Goal: Information Seeking & Learning: Learn about a topic

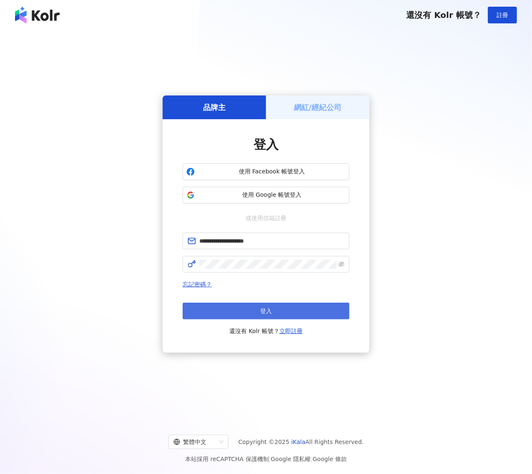
click at [263, 308] on span "登入" at bounding box center [266, 311] width 12 height 7
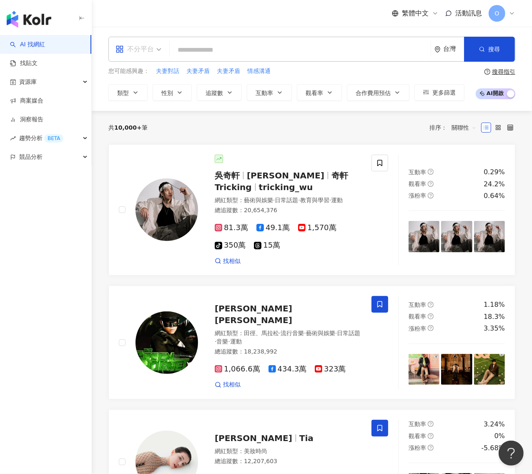
click at [153, 45] on div "不分平台" at bounding box center [134, 49] width 38 height 13
click at [153, 89] on div "Instagram" at bounding box center [141, 88] width 47 height 10
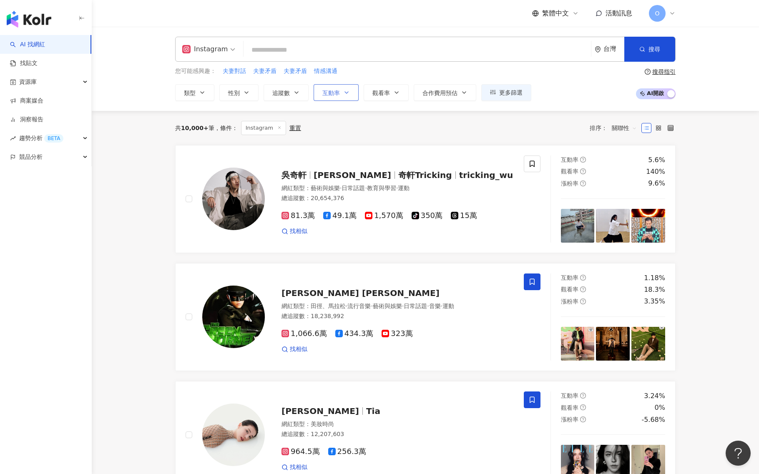
click at [347, 92] on icon "button" at bounding box center [346, 92] width 7 height 7
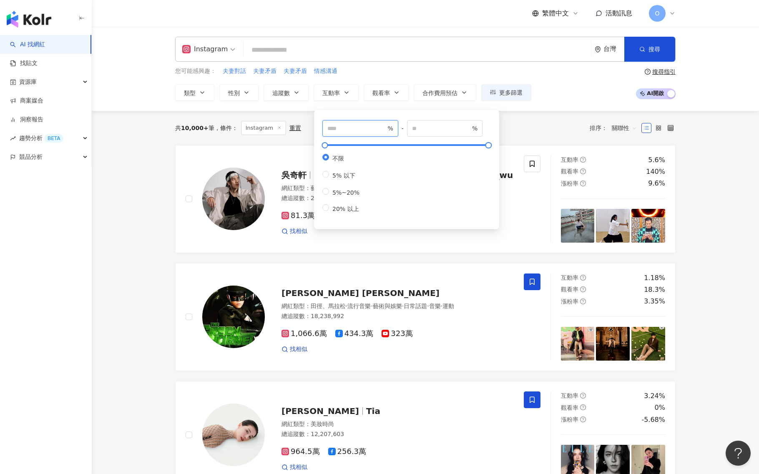
click at [359, 130] on input "number" at bounding box center [356, 128] width 58 height 9
type input "*"
click at [440, 131] on input "number" at bounding box center [441, 128] width 58 height 9
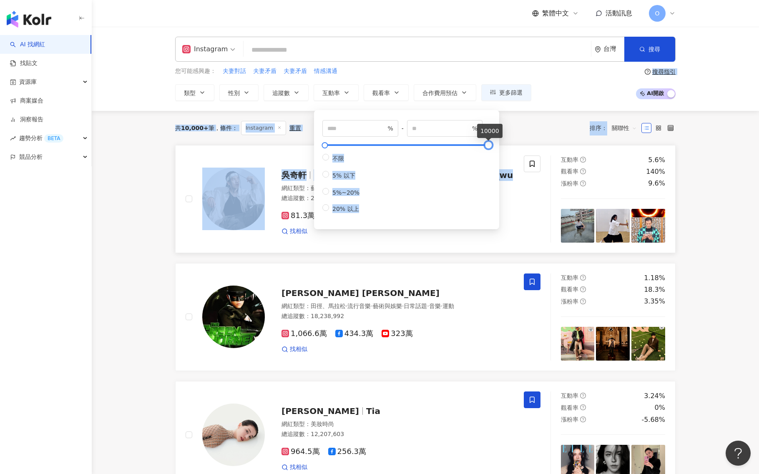
drag, startPoint x: 486, startPoint y: 145, endPoint x: 506, endPoint y: 146, distance: 20.9
type input "*****"
click at [500, 88] on div "您可能感興趣： 夫妻對話 夫妻矛盾 夫妻矛盾 情感溝通 類型 性別 追蹤數 互動率 觀看率 合作費用預估 更多篩選 * % - ***** % 不限 5% 以…" at bounding box center [425, 84] width 500 height 34
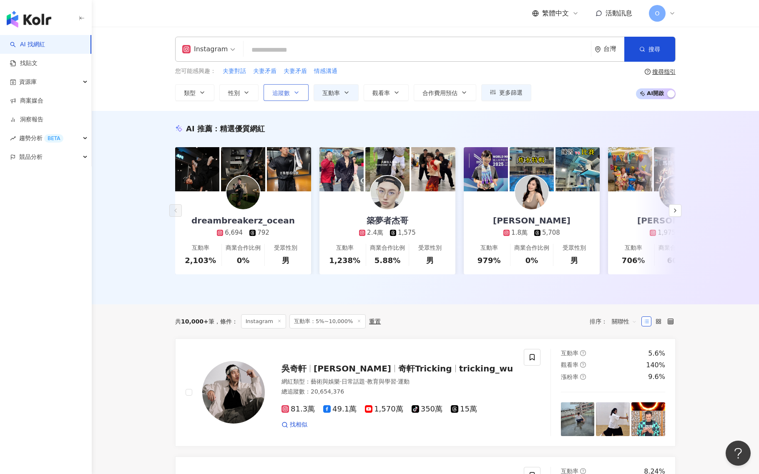
click at [292, 94] on button "追蹤數" at bounding box center [285, 92] width 45 height 17
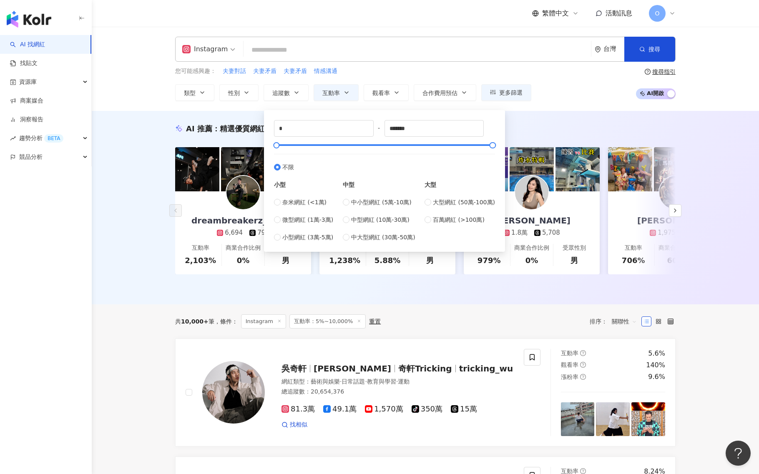
type input "*****"
click at [394, 130] on input "*****" at bounding box center [434, 128] width 99 height 16
click at [390, 129] on input "*****" at bounding box center [434, 128] width 99 height 16
type input "******"
click at [500, 81] on div "您可能感興趣： 夫妻對話 夫妻矛盾 夫妻矛盾 情感溝通 類型 性別 追蹤數 互動率 觀看率 合作費用預估 更多篩選 * % - ***** % 不限 5% 以…" at bounding box center [425, 84] width 500 height 34
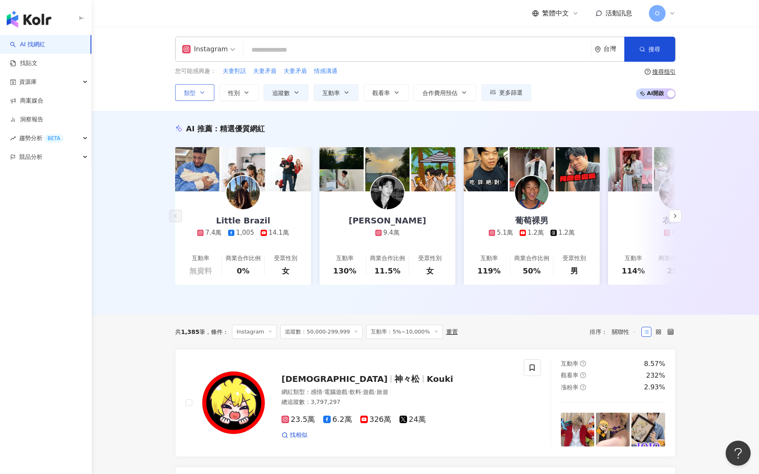
click at [200, 92] on icon "button" at bounding box center [201, 93] width 3 height 2
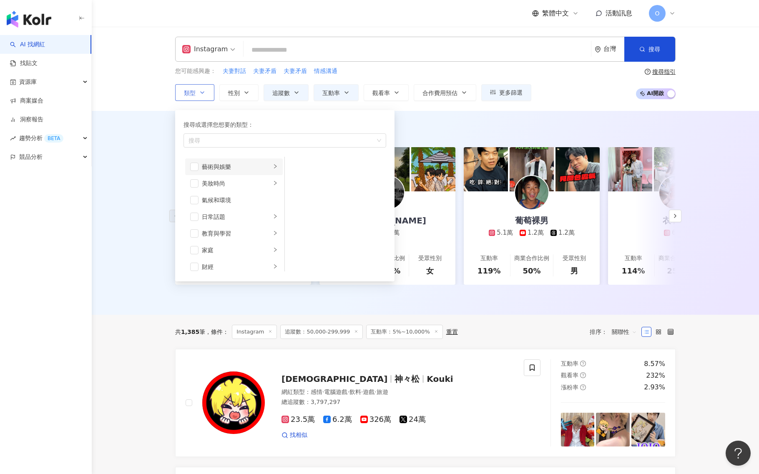
click at [263, 169] on li "藝術與娛樂" at bounding box center [234, 166] width 98 height 17
click at [195, 163] on span "button" at bounding box center [194, 167] width 8 height 8
click at [295, 233] on span "button" at bounding box center [295, 233] width 8 height 8
click at [197, 181] on span "button" at bounding box center [194, 183] width 8 height 8
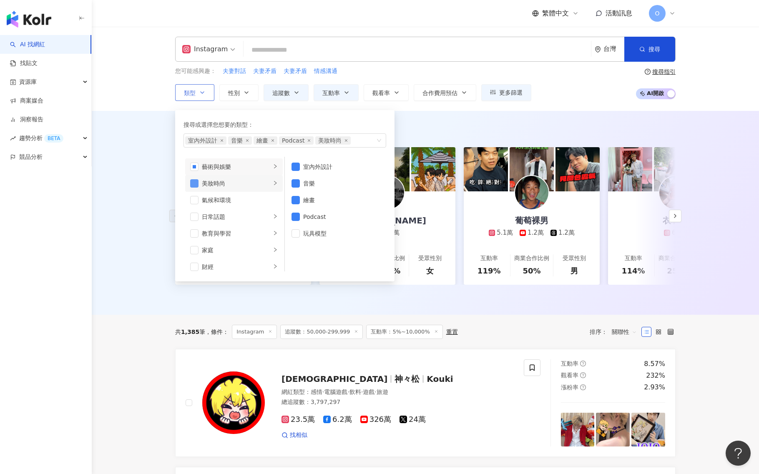
click at [197, 181] on span "button" at bounding box center [194, 183] width 8 height 8
click at [196, 164] on span "button" at bounding box center [194, 164] width 8 height 8
click at [274, 181] on icon "right" at bounding box center [275, 181] width 3 height 4
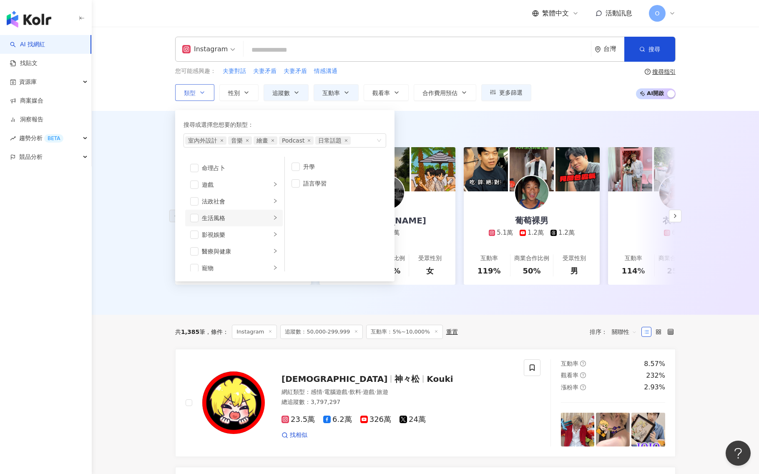
click at [200, 215] on li "生活風格" at bounding box center [234, 218] width 98 height 17
click at [197, 215] on span "button" at bounding box center [194, 218] width 8 height 8
click at [500, 77] on div "您可能感興趣： 夫妻對話 夫妻矛盾 夫妻矛盾 情感溝通 類型 搜尋或選擇您想要的類型： 室內外設計 音樂 繪畫 Podcast 日常話題 生活風格 藝術與娛樂…" at bounding box center [425, 84] width 500 height 34
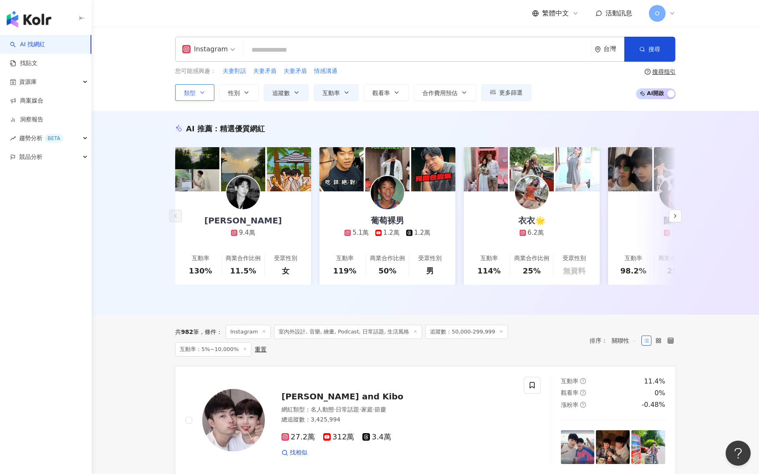
click at [203, 90] on icon "button" at bounding box center [202, 92] width 7 height 7
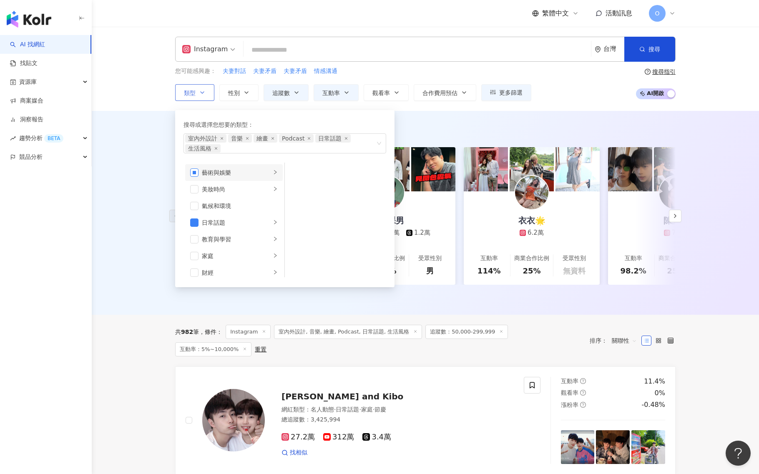
click at [195, 170] on span "button" at bounding box center [194, 172] width 8 height 8
click at [195, 215] on span "button" at bounding box center [194, 217] width 8 height 8
click at [198, 165] on span "button" at bounding box center [194, 167] width 8 height 8
click at [215, 143] on span "生活風格" at bounding box center [202, 140] width 35 height 8
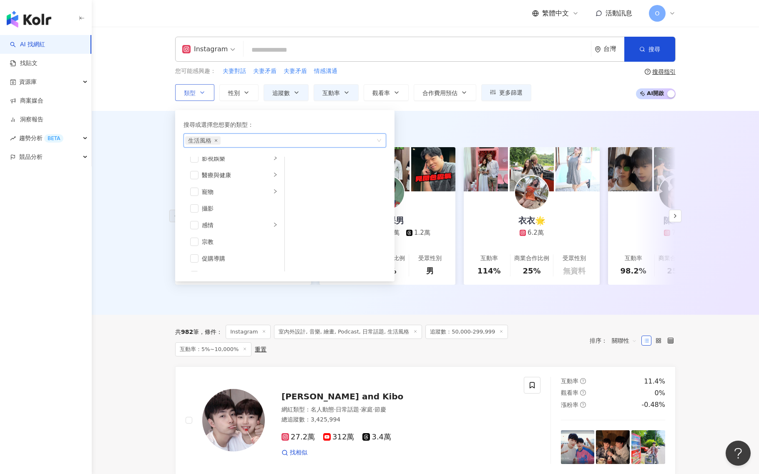
click at [215, 140] on icon "close" at bounding box center [216, 140] width 3 height 3
click at [500, 101] on div "Instagram 台灣 搜尋 您可能感興趣： 夫妻對話 夫妻矛盾 夫妻矛盾 情感溝通 類型 搜尋或選擇您想要的類型： 搜尋 藝術與娛樂 美妝時尚 氣候和環境…" at bounding box center [425, 69] width 667 height 84
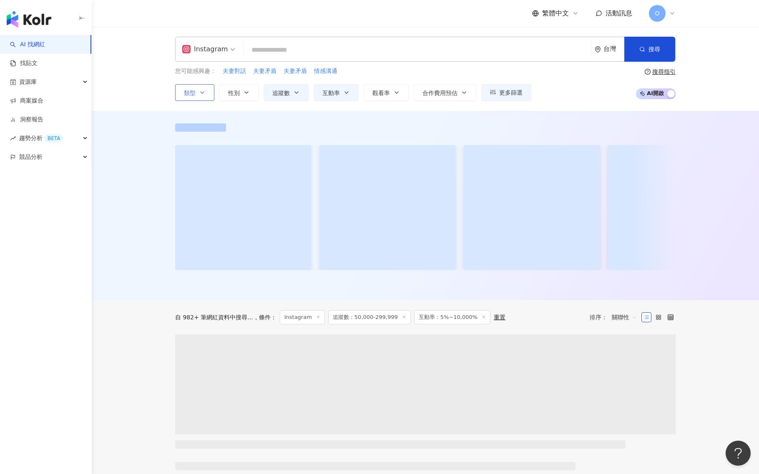
click at [357, 45] on input "search" at bounding box center [417, 50] width 341 height 16
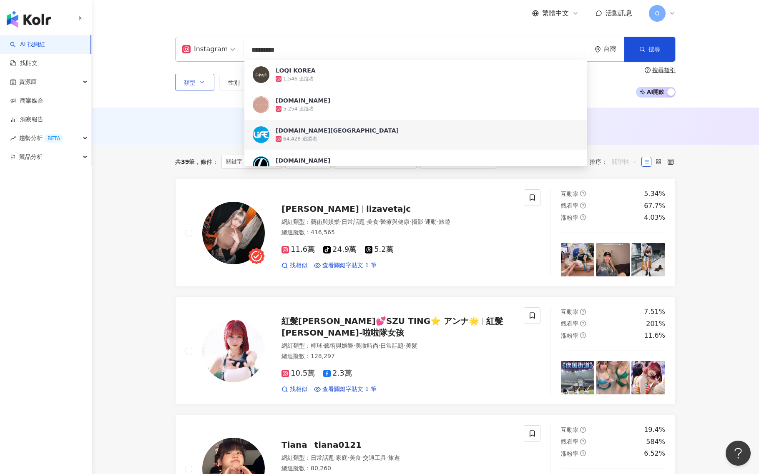
click at [500, 167] on span "關聯性" at bounding box center [623, 161] width 25 height 13
type input "*********"
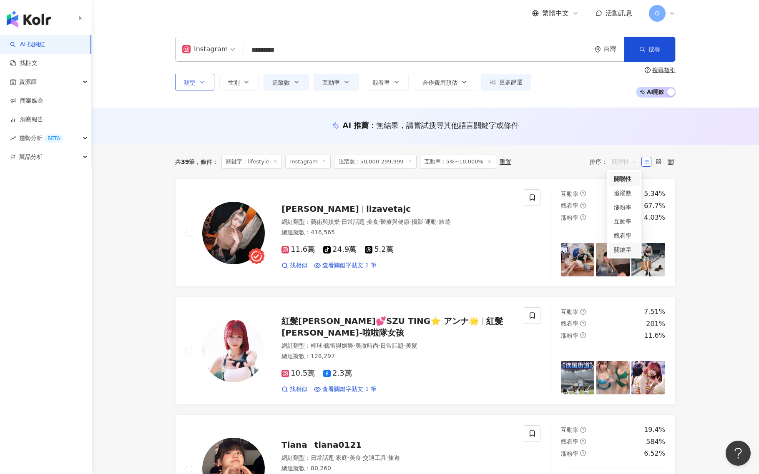
click at [500, 250] on div "關鍵字" at bounding box center [624, 249] width 21 height 9
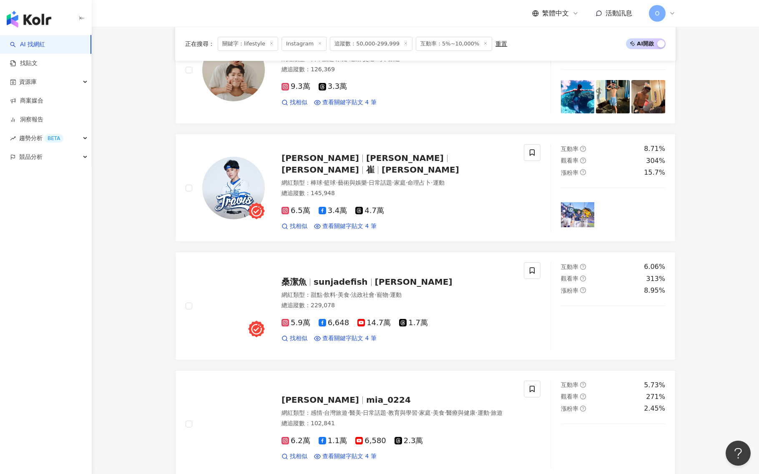
scroll to position [469, 0]
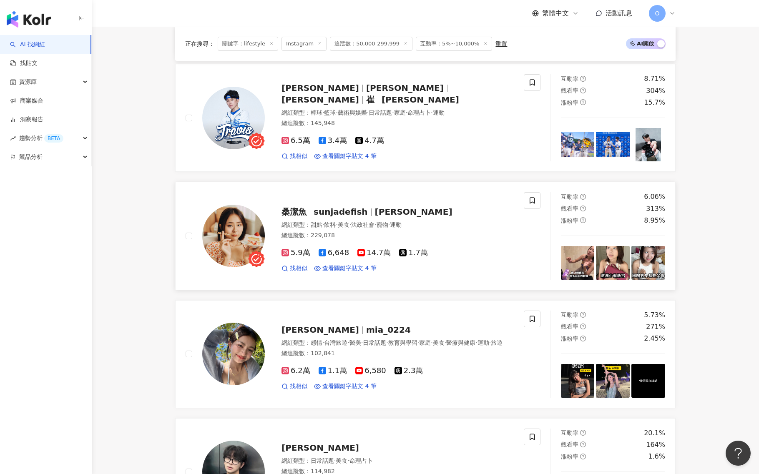
click at [334, 213] on span "sunjadefish" at bounding box center [340, 212] width 54 height 10
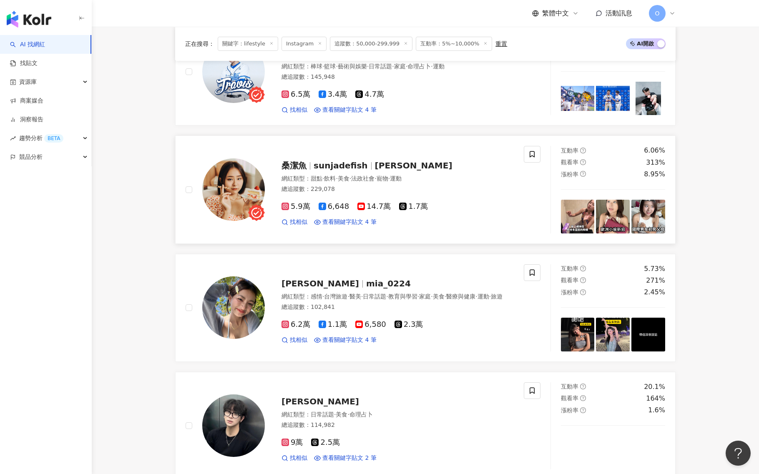
scroll to position [625, 0]
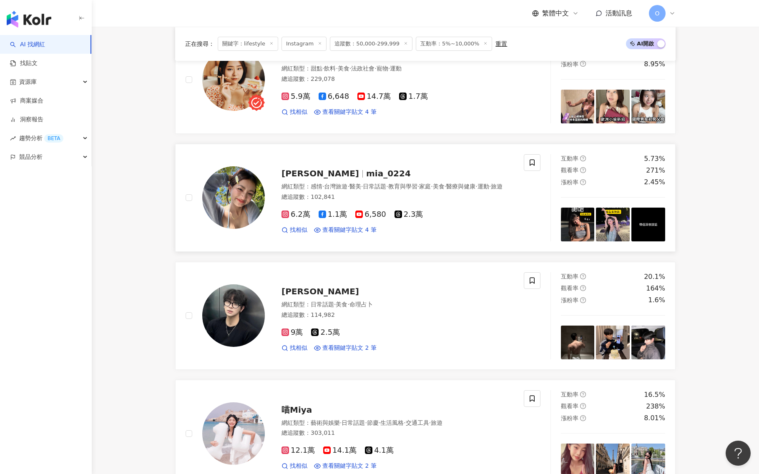
click at [322, 173] on span "莊語珊-羽姍" at bounding box center [320, 173] width 78 height 10
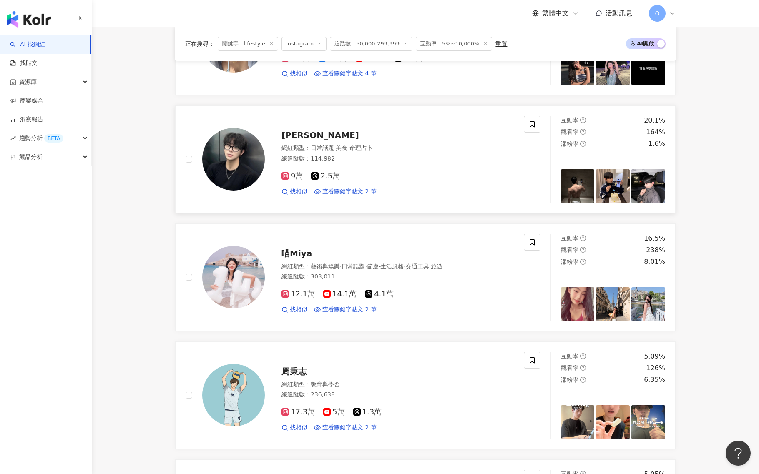
click at [293, 135] on span "泰yu" at bounding box center [320, 135] width 78 height 10
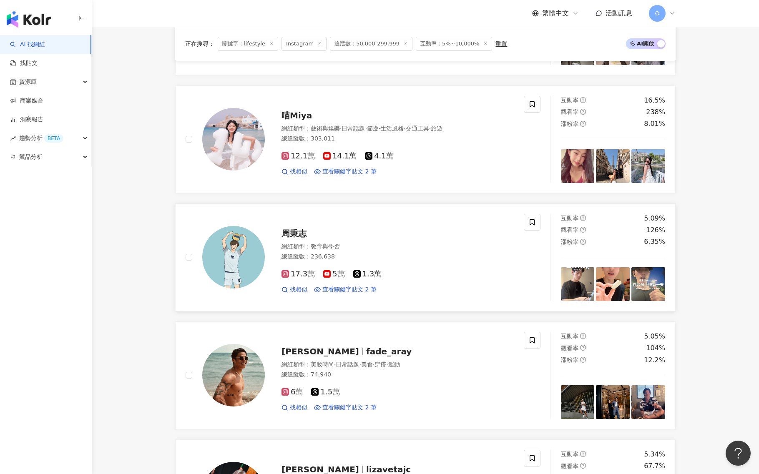
scroll to position [938, 0]
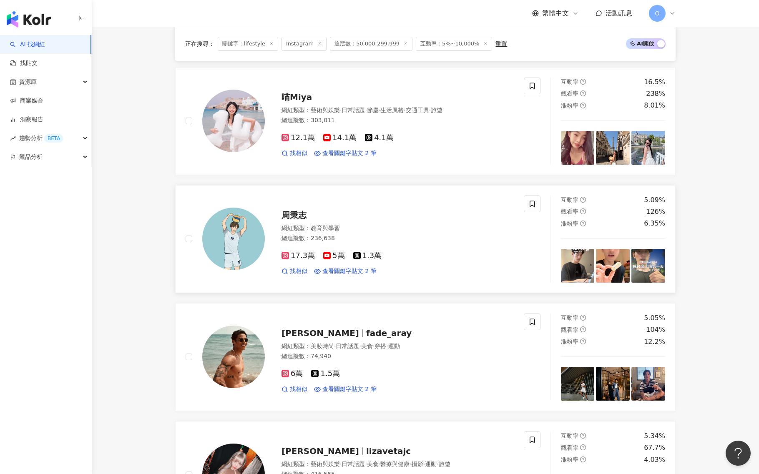
click at [291, 217] on span "周秉志" at bounding box center [293, 215] width 25 height 10
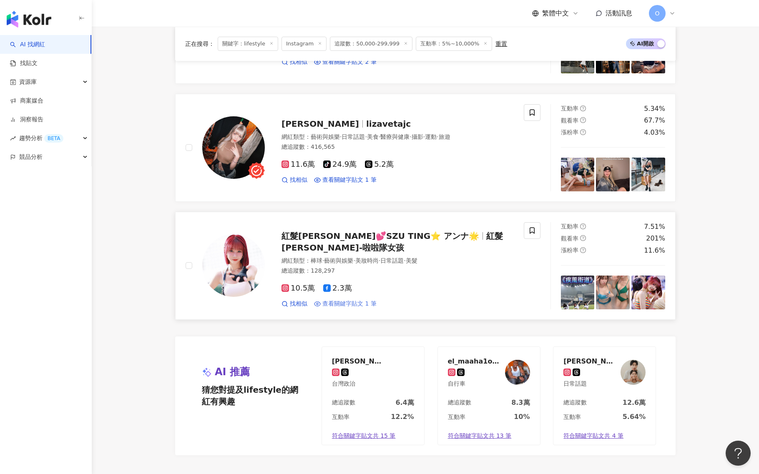
scroll to position [1407, 0]
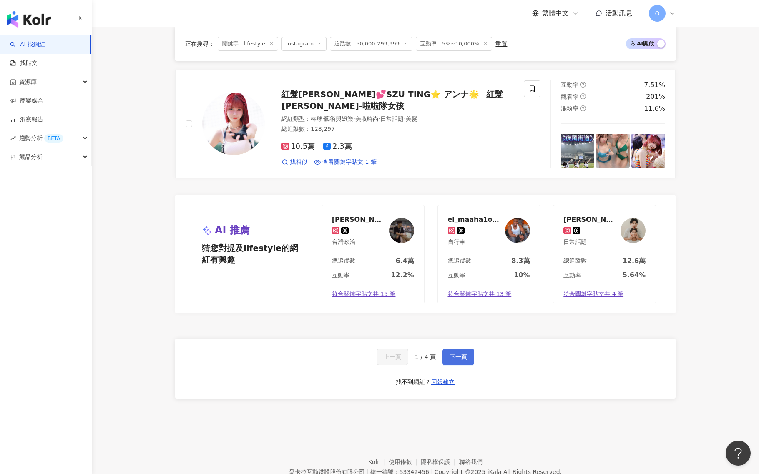
click at [461, 358] on span "下一頁" at bounding box center [458, 356] width 18 height 7
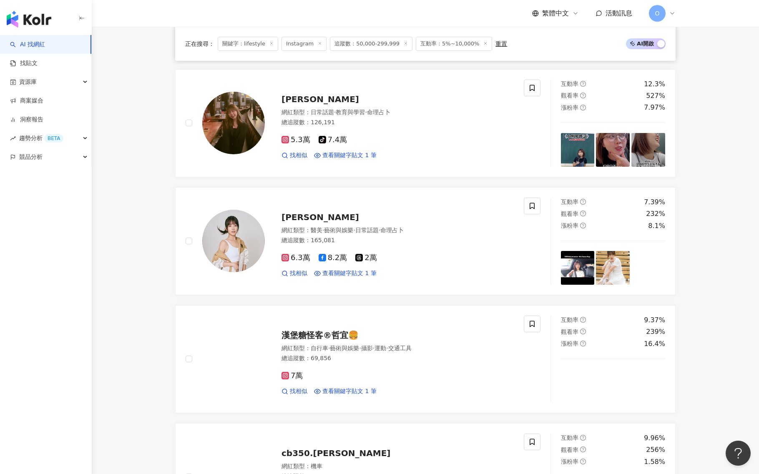
scroll to position [1055, 0]
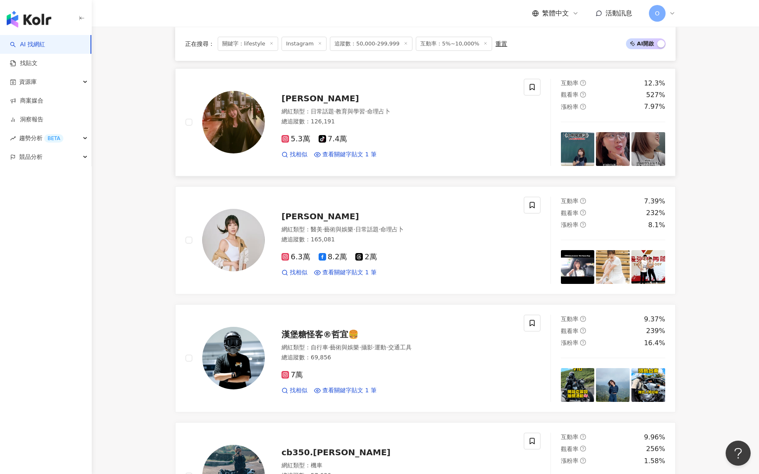
click at [311, 100] on span "Ashley 艾煦" at bounding box center [320, 98] width 78 height 10
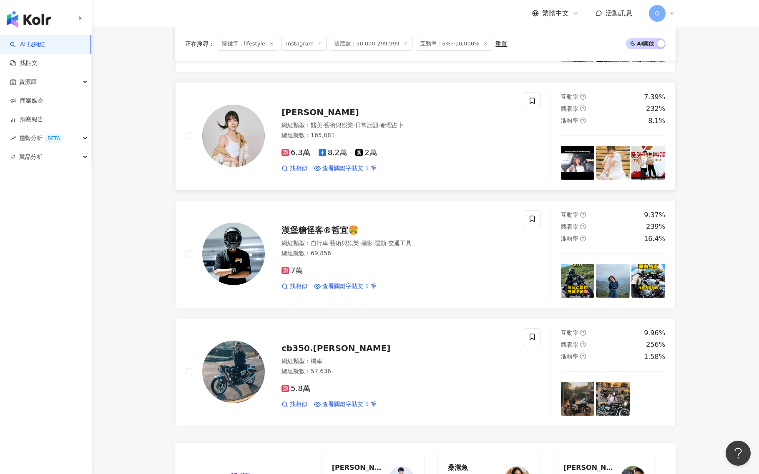
scroll to position [1107, 0]
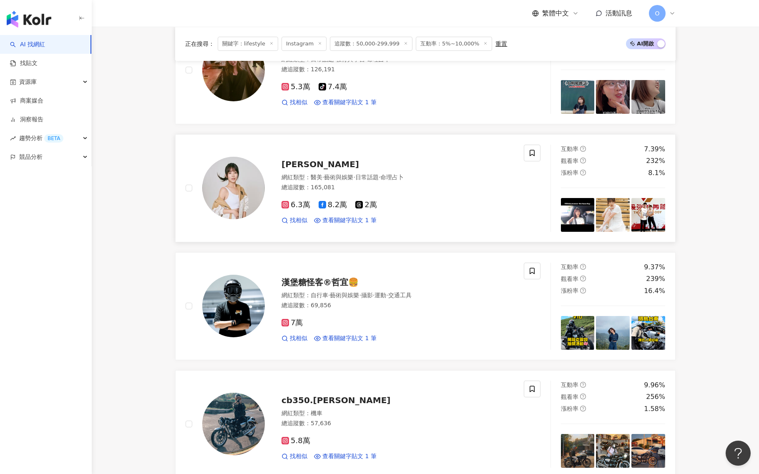
click at [307, 168] on span "王上菲 Nysa" at bounding box center [320, 164] width 78 height 10
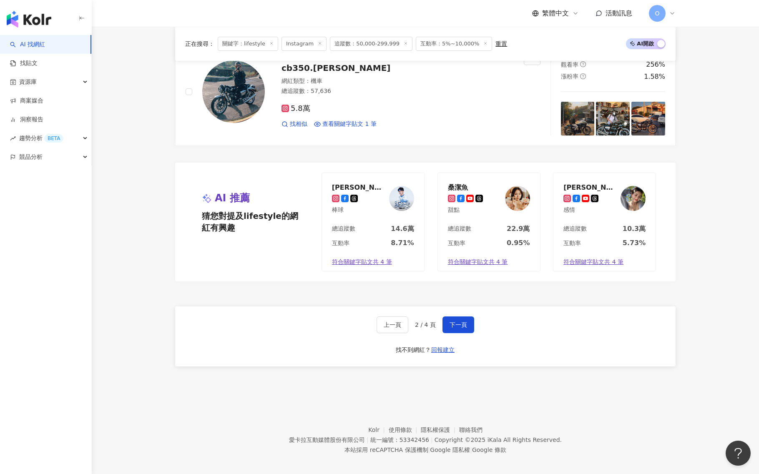
scroll to position [1450, 0]
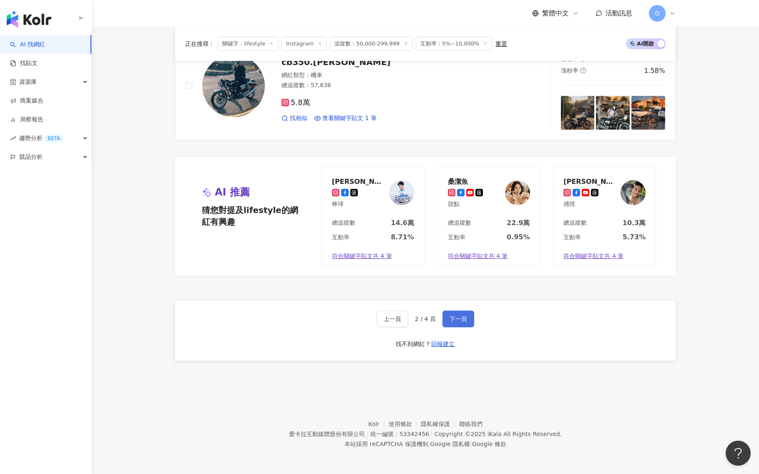
click at [469, 322] on button "下一頁" at bounding box center [458, 319] width 32 height 17
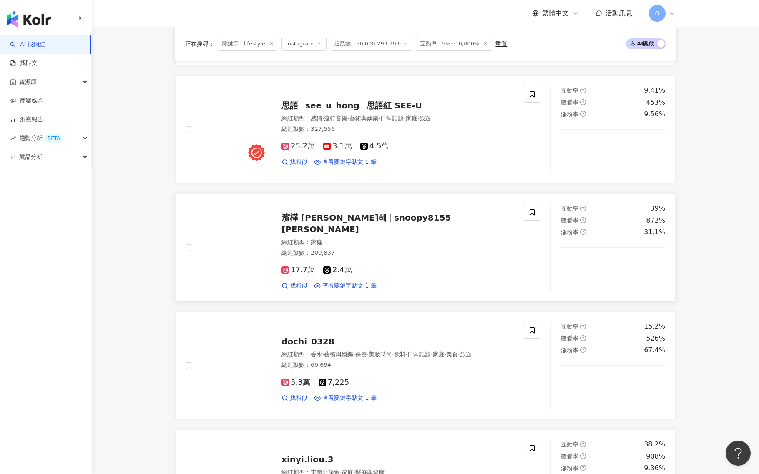
scroll to position [65, 0]
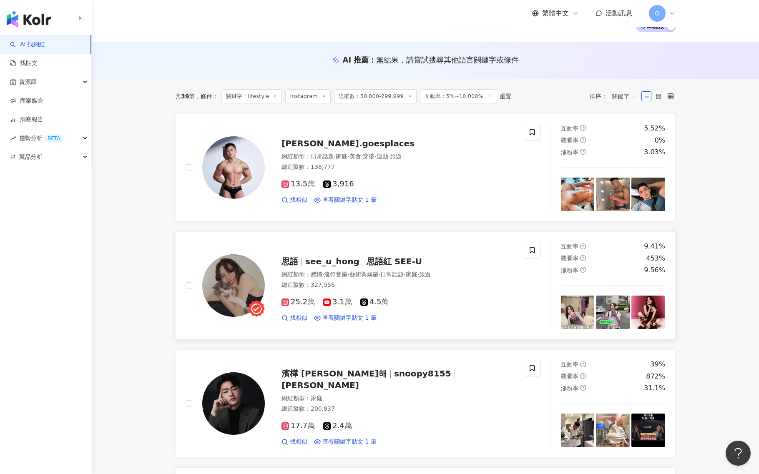
click at [333, 260] on span "see_u_hong" at bounding box center [332, 261] width 54 height 10
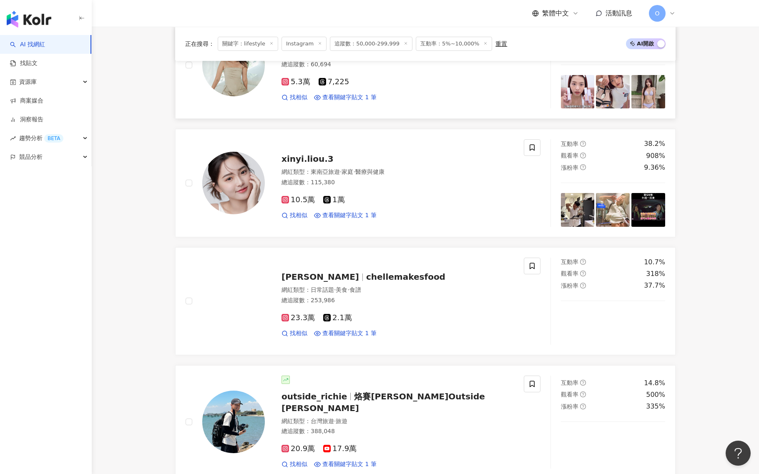
scroll to position [586, 0]
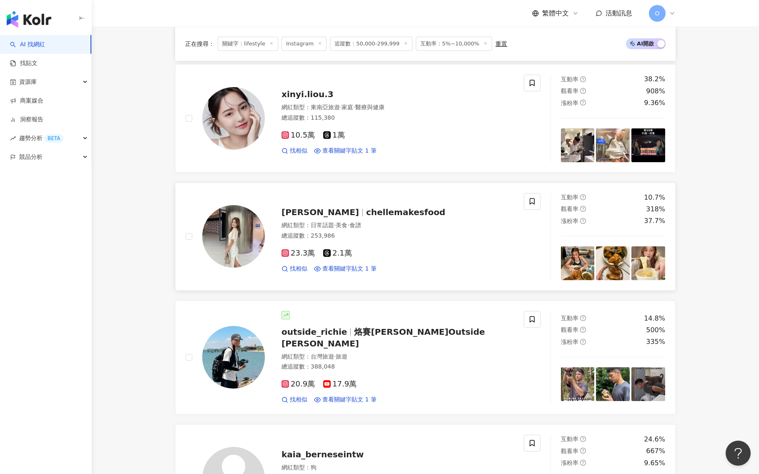
click at [366, 212] on span "chellemakesfood" at bounding box center [405, 212] width 79 height 10
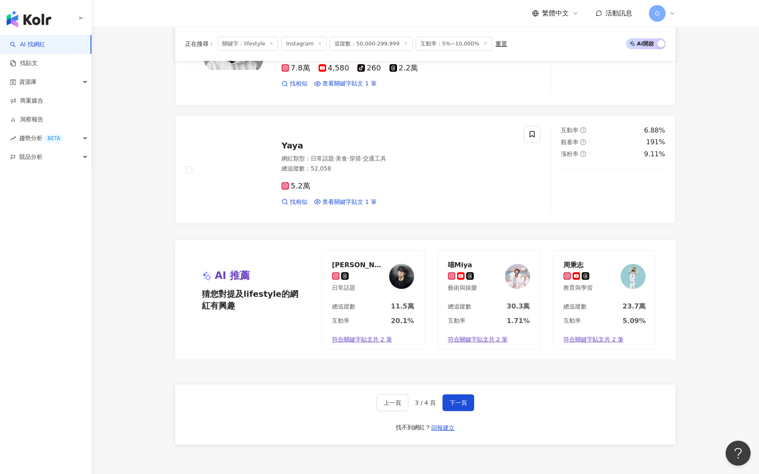
scroll to position [1368, 0]
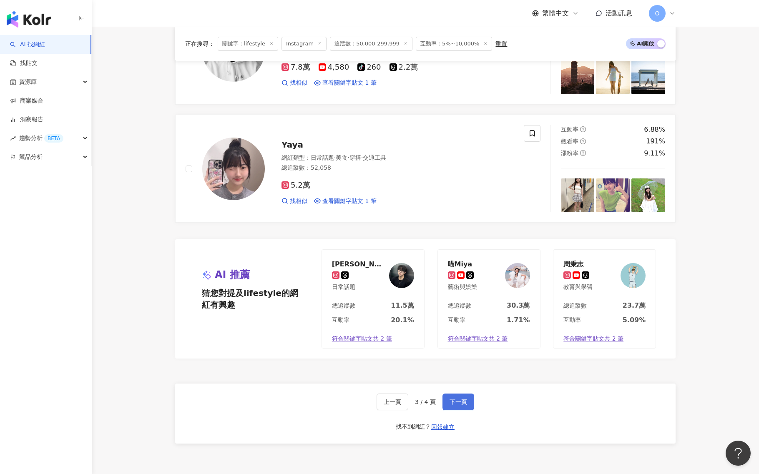
click at [463, 400] on span "下一頁" at bounding box center [458, 401] width 18 height 7
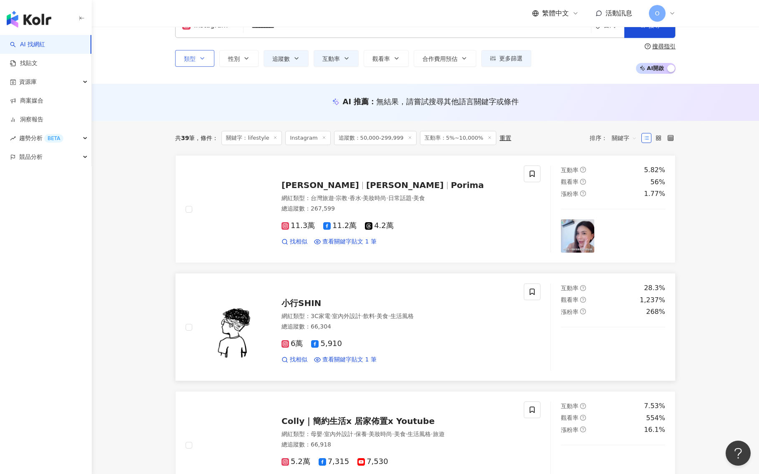
scroll to position [5, 0]
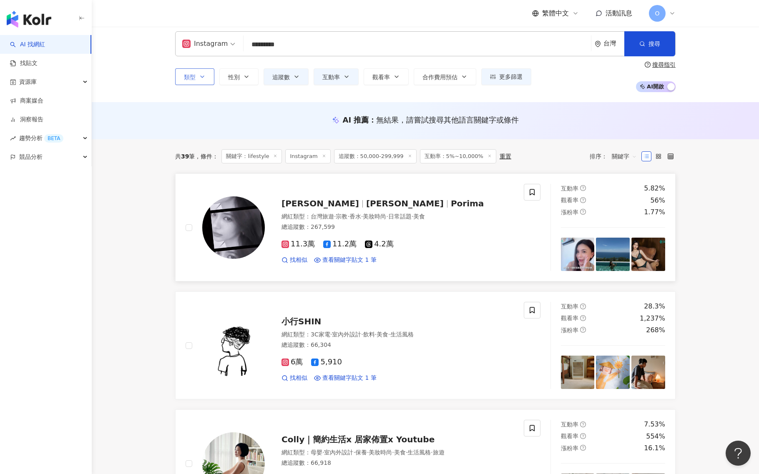
click at [372, 210] on div "鄭伊庭Porima 鄭伊庭 Porima 網紅類型 ： 台灣旅遊 · 宗教 · 香水 · 美妝時尚 · 日常話題 · 美食 總追蹤數 ： 267,599 11…" at bounding box center [389, 227] width 249 height 73
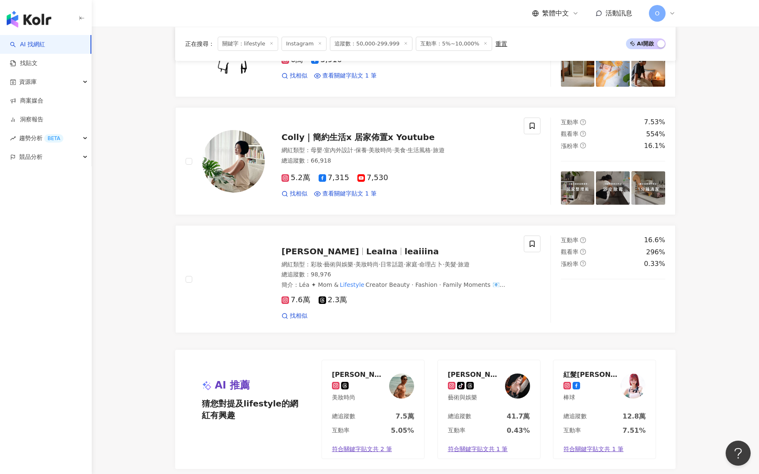
scroll to position [243, 0]
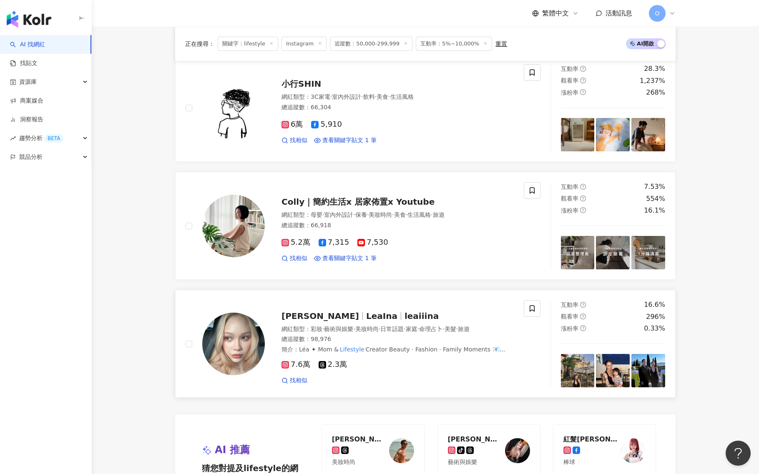
click at [404, 314] on span "leaiiina" at bounding box center [421, 316] width 34 height 10
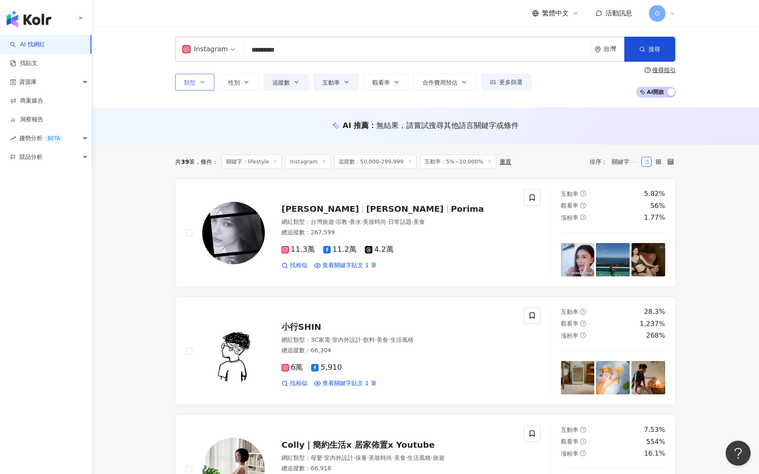
click at [298, 38] on div "Instagram ********* 台灣 搜尋 f799bc6d-e95d-4855-a3c8-2e619a9a8e8c 8c4d49c4-5cd3-48…" at bounding box center [425, 49] width 500 height 25
click at [297, 48] on input "*********" at bounding box center [417, 50] width 341 height 16
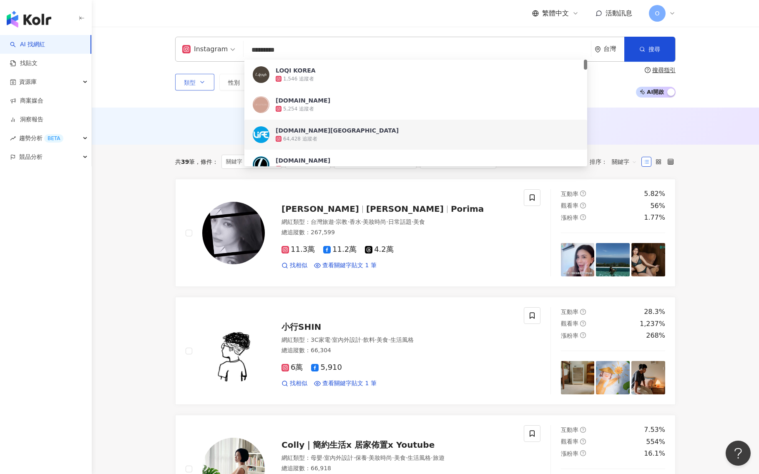
drag, startPoint x: 297, startPoint y: 48, endPoint x: 256, endPoint y: 49, distance: 40.4
click at [256, 49] on input "*********" at bounding box center [417, 50] width 341 height 16
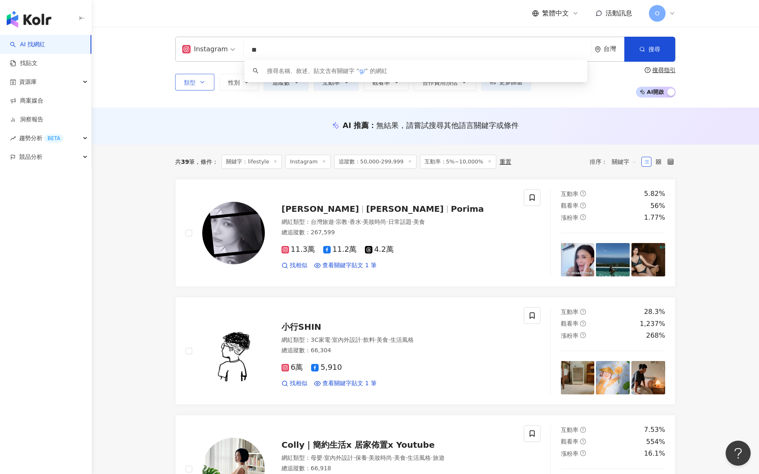
type input "*"
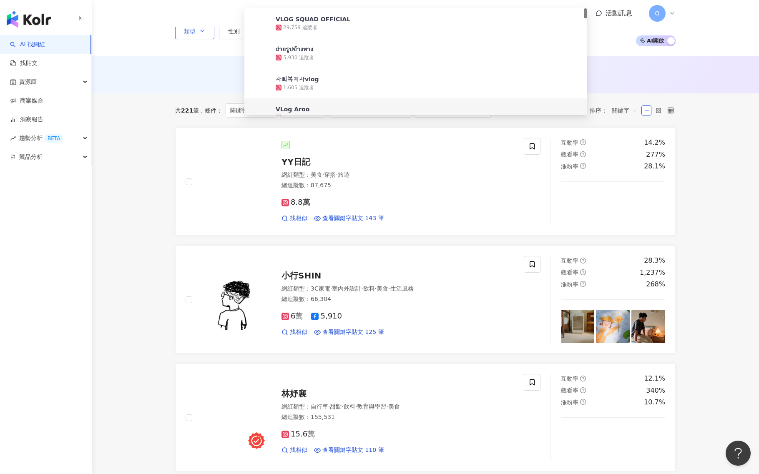
scroll to position [104, 0]
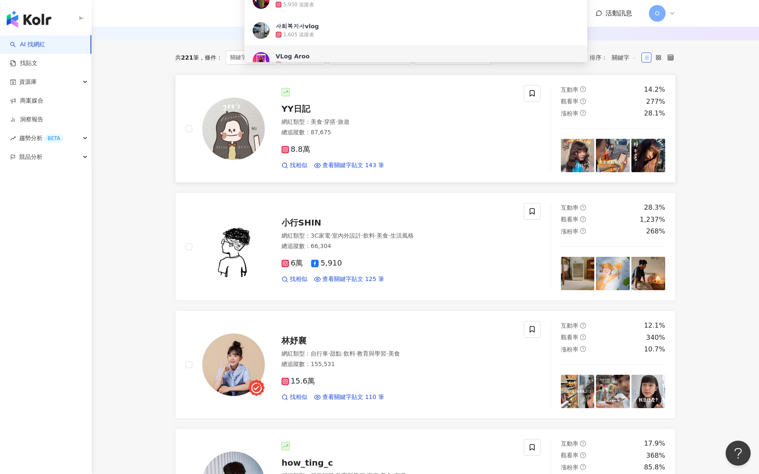
type input "****"
click at [336, 120] on span "穿搭" at bounding box center [330, 121] width 12 height 7
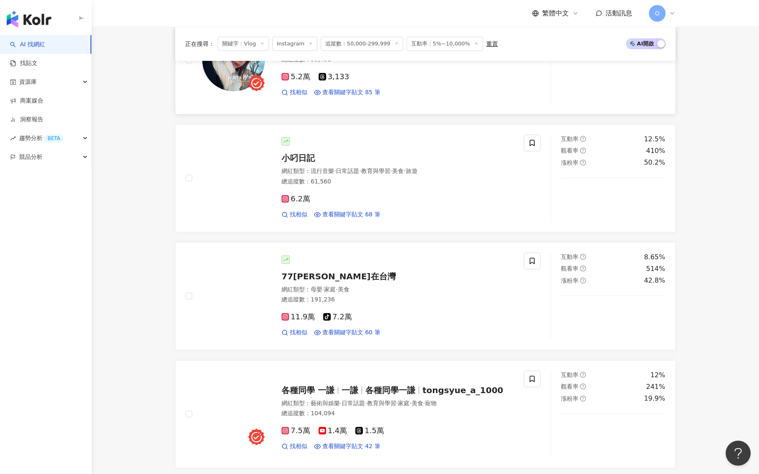
scroll to position [781, 0]
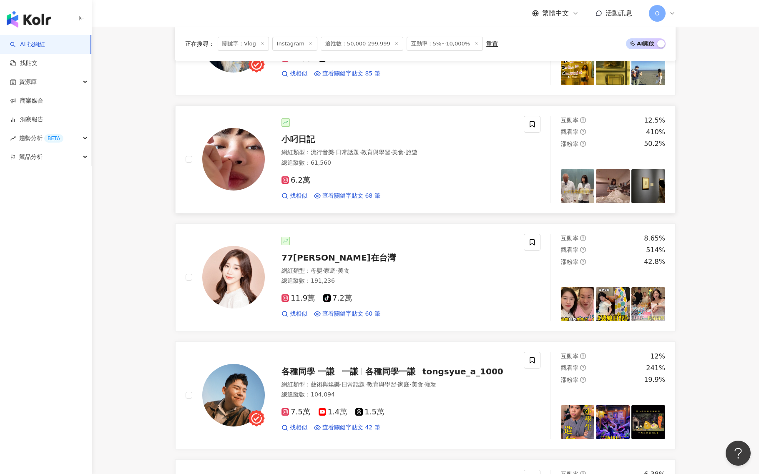
click at [305, 140] on span "小叼日記" at bounding box center [297, 139] width 33 height 10
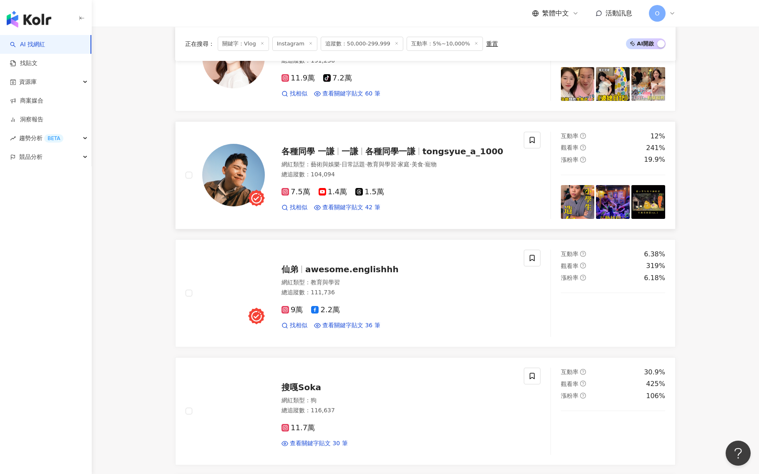
scroll to position [990, 0]
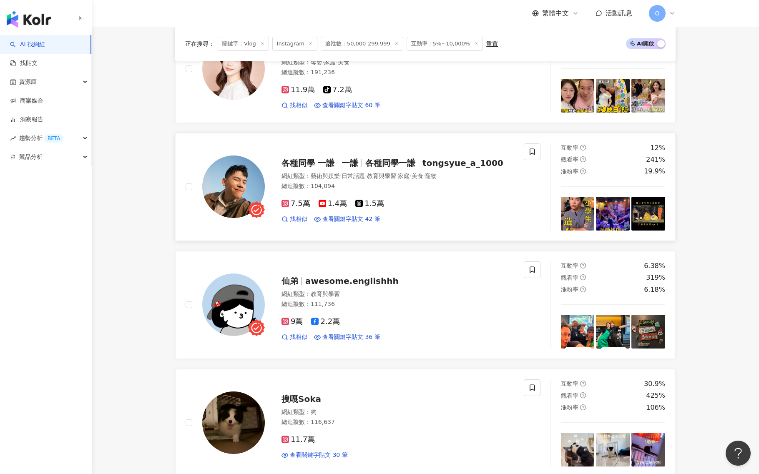
click at [412, 168] on span "各種同學一謙" at bounding box center [390, 163] width 50 height 10
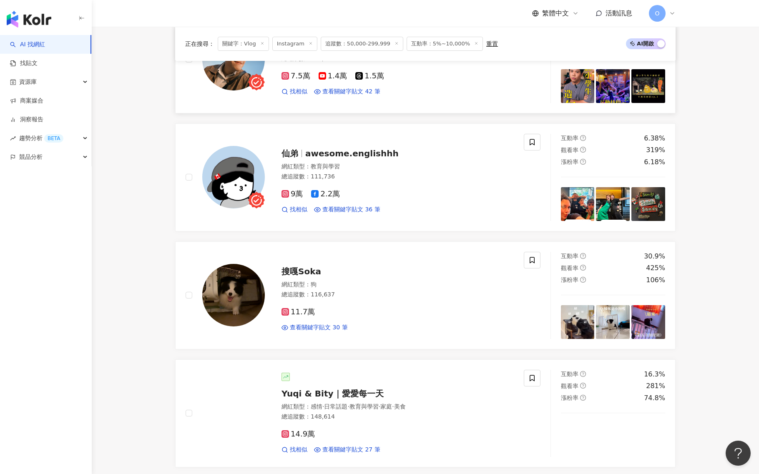
scroll to position [1250, 0]
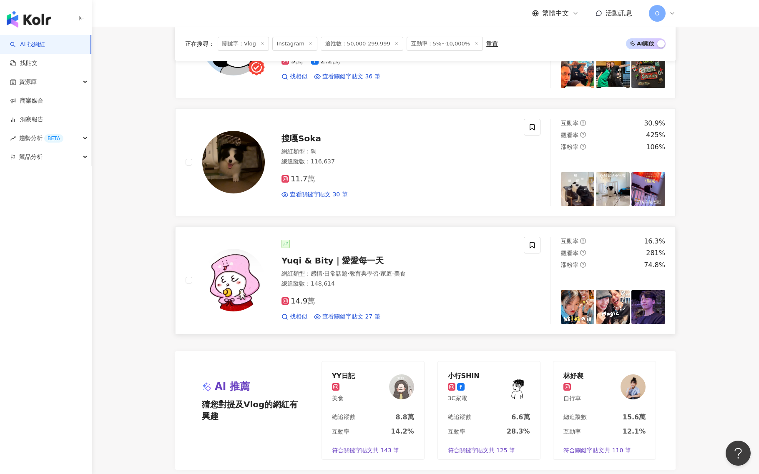
click at [366, 265] on span "Yuqi & Bity｜愛愛每一天" at bounding box center [332, 260] width 102 height 10
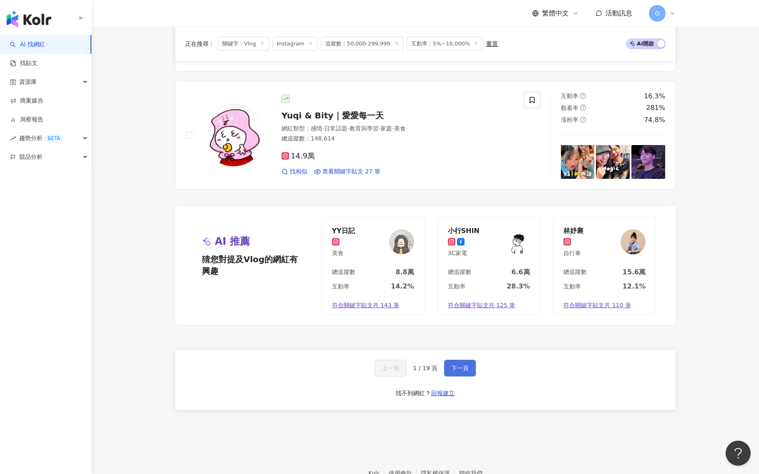
click at [466, 371] on span "下一頁" at bounding box center [460, 368] width 18 height 7
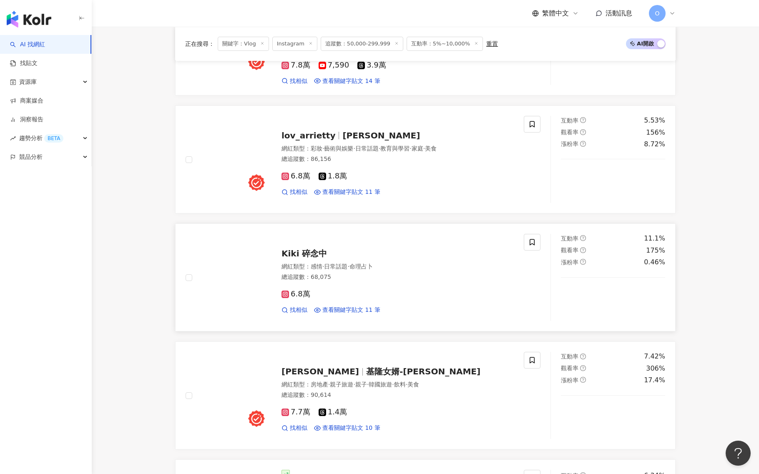
scroll to position [418, 0]
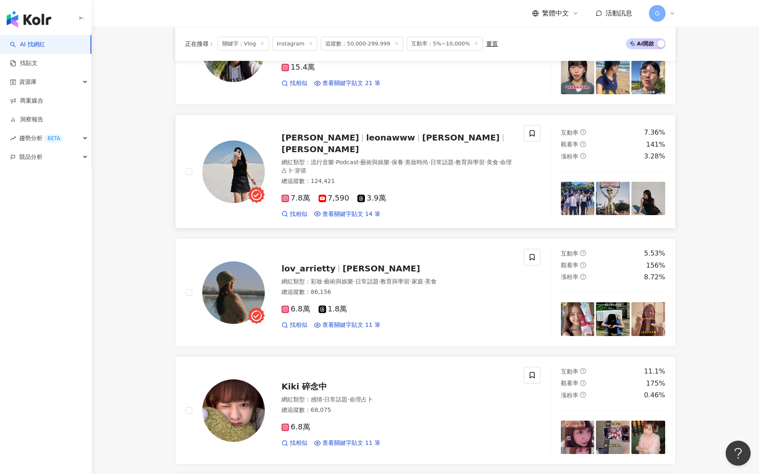
click at [422, 139] on span "紫砂歐娜" at bounding box center [461, 138] width 78 height 10
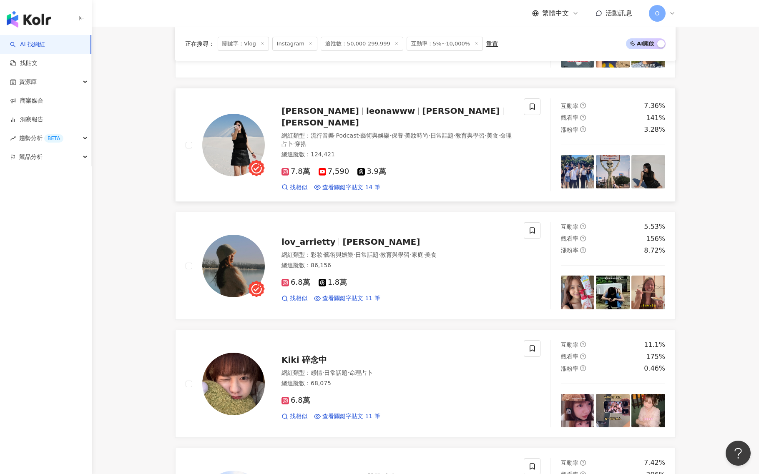
scroll to position [470, 0]
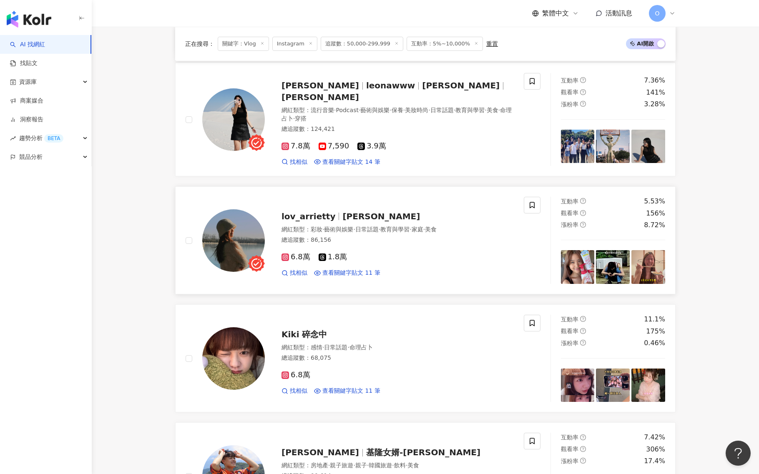
click at [345, 211] on span "[PERSON_NAME]" at bounding box center [381, 216] width 78 height 10
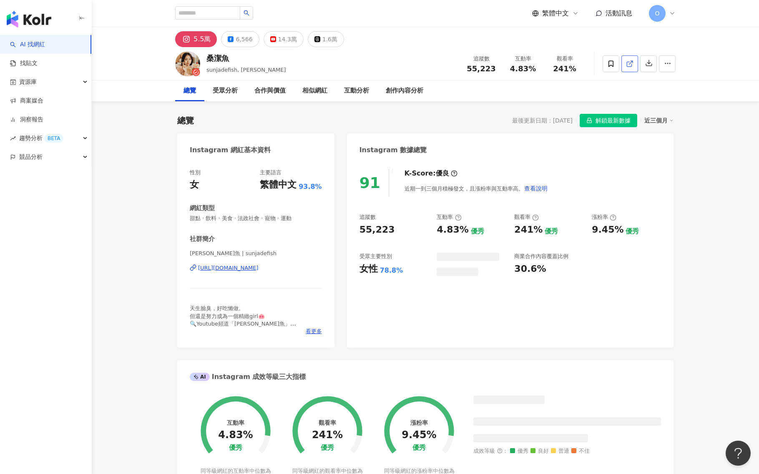
click at [632, 63] on icon at bounding box center [630, 64] width 8 height 8
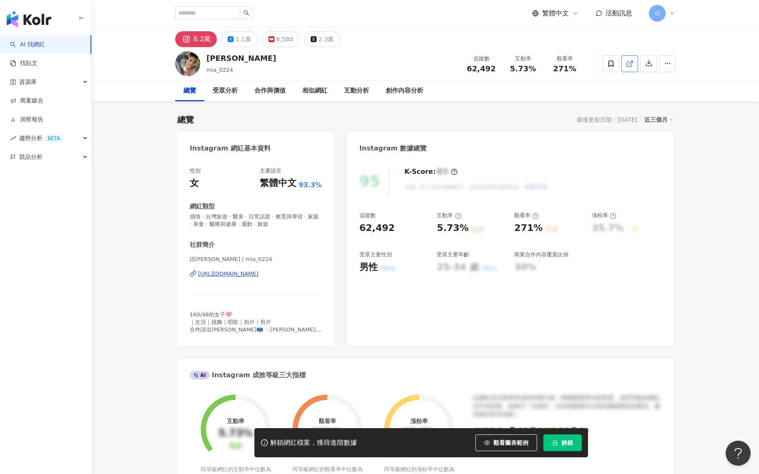
click at [629, 65] on icon at bounding box center [630, 64] width 8 height 8
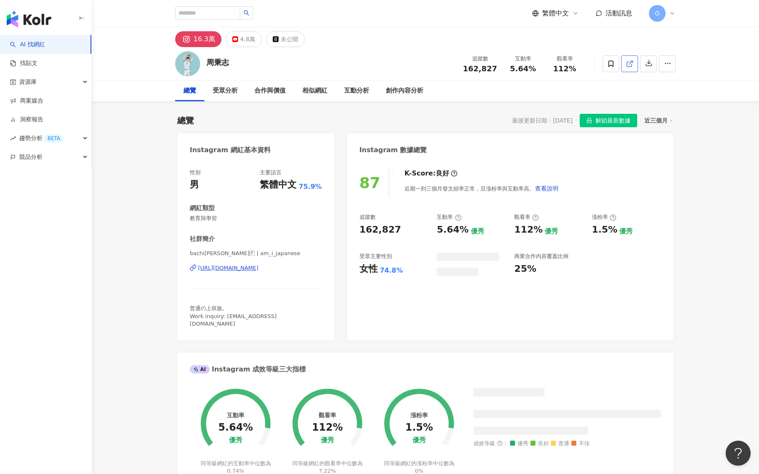
click at [627, 63] on icon at bounding box center [630, 64] width 8 height 8
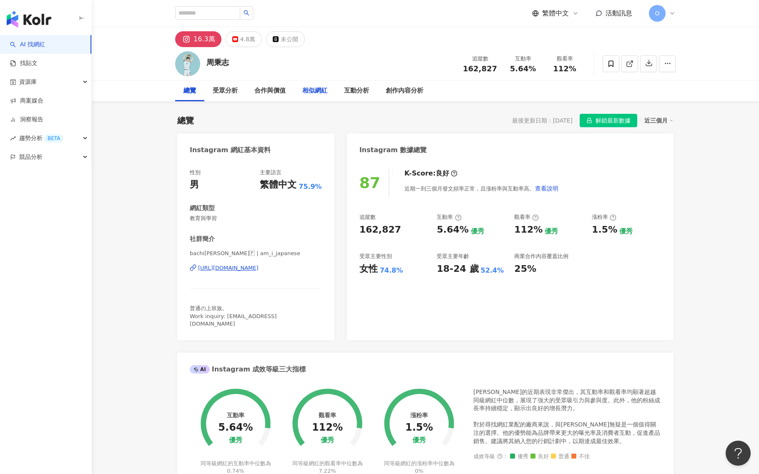
click at [315, 90] on div "相似網紅" at bounding box center [314, 91] width 25 height 10
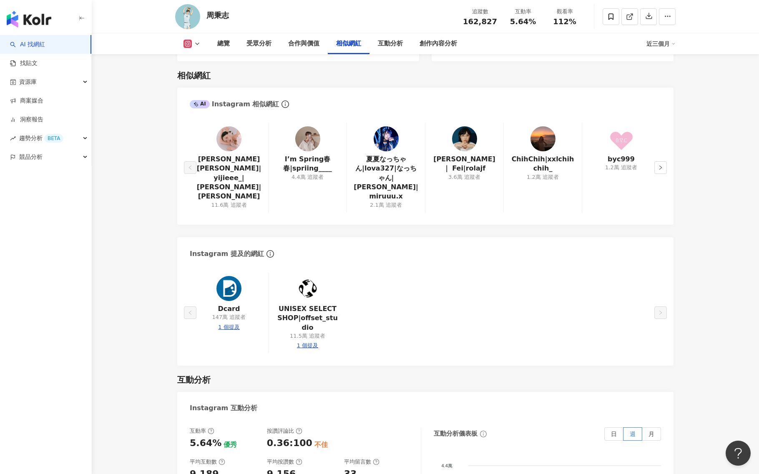
click at [234, 135] on img at bounding box center [228, 138] width 25 height 25
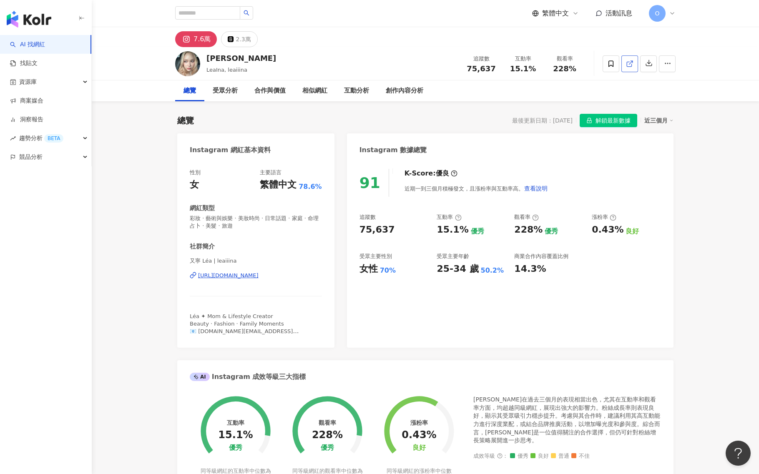
click at [629, 62] on icon at bounding box center [630, 64] width 8 height 8
